Goal: Find specific page/section: Find specific page/section

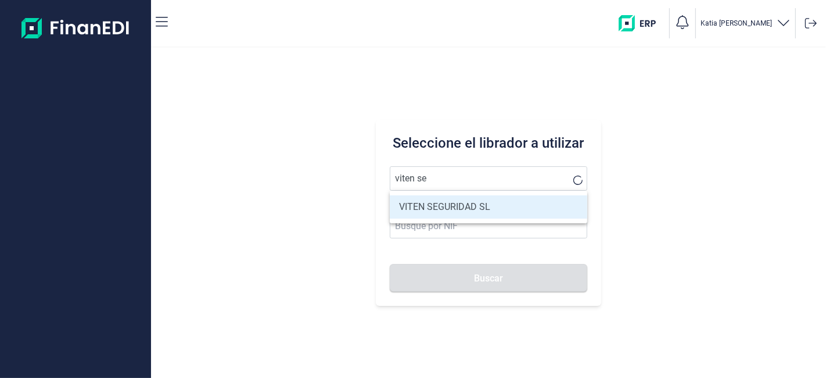
type input "VITEN SEGURIDAD SL"
type input "B83744680"
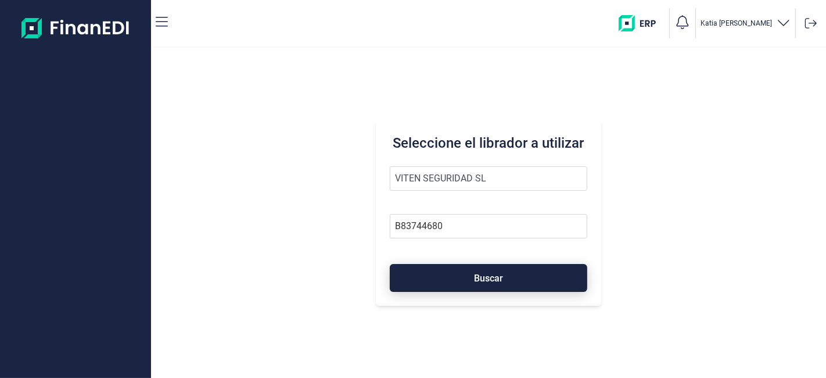
type input "VITEN SEGURIDAD SL"
click at [491, 274] on span "Buscar" at bounding box center [488, 278] width 29 height 9
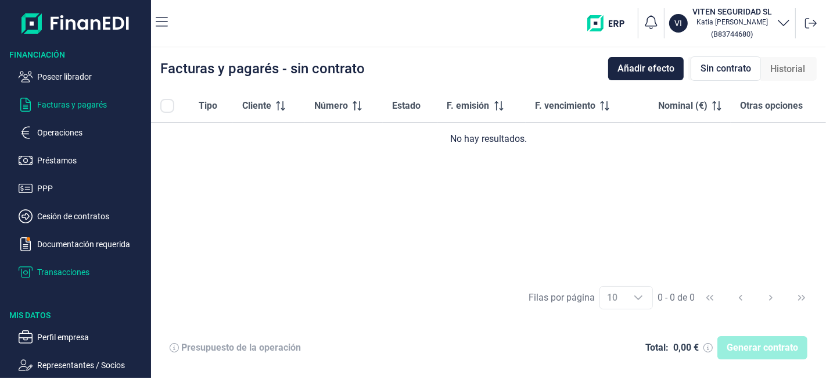
click at [80, 274] on p "Transacciones" at bounding box center [91, 272] width 109 height 14
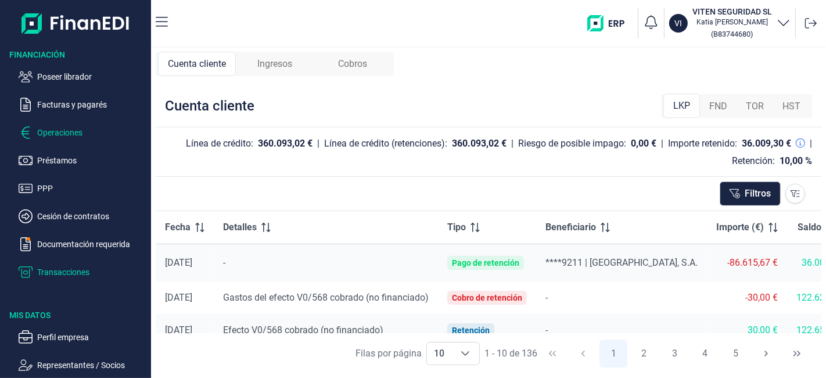
click at [66, 136] on p "Operaciones" at bounding box center [91, 133] width 109 height 14
